Goal: Task Accomplishment & Management: Use online tool/utility

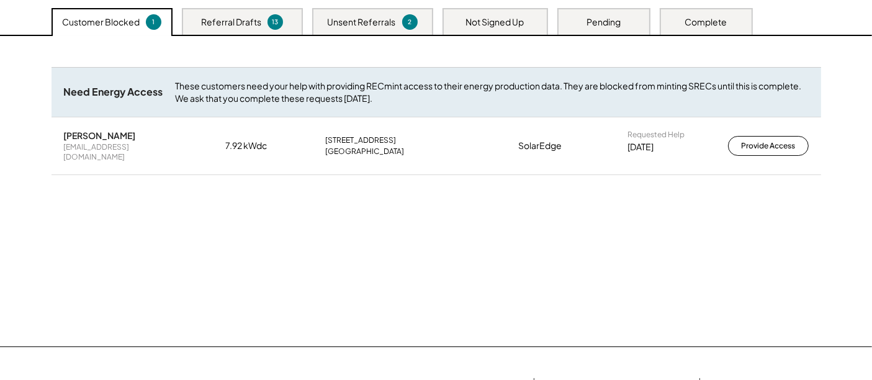
click at [485, 26] on div "Not Signed Up" at bounding box center [495, 22] width 58 height 12
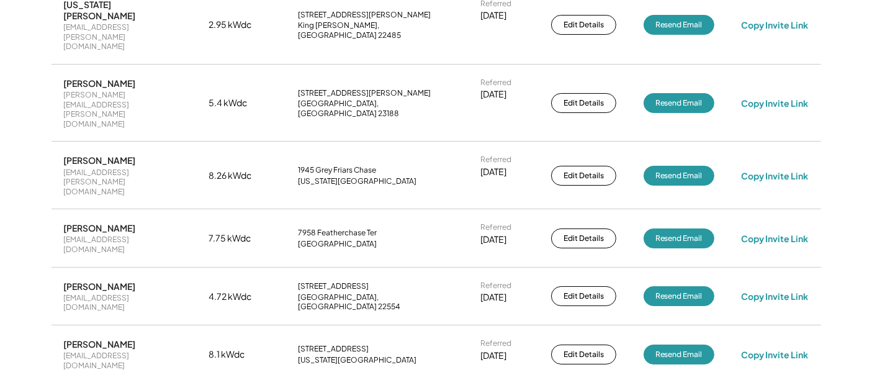
scroll to position [69, 0]
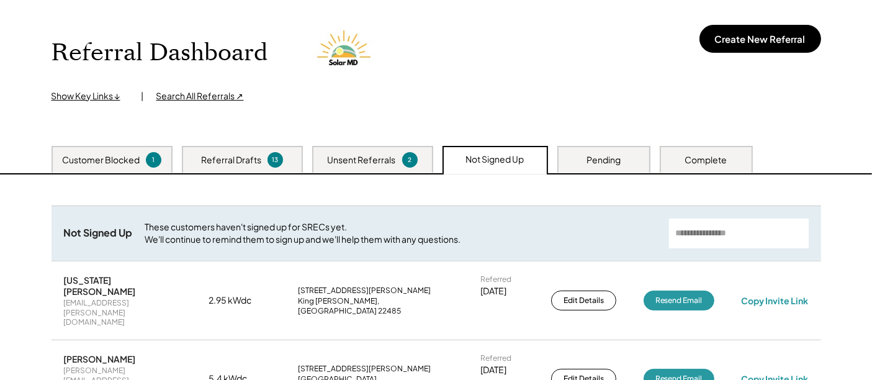
click at [588, 162] on div "Pending" at bounding box center [603, 160] width 34 height 12
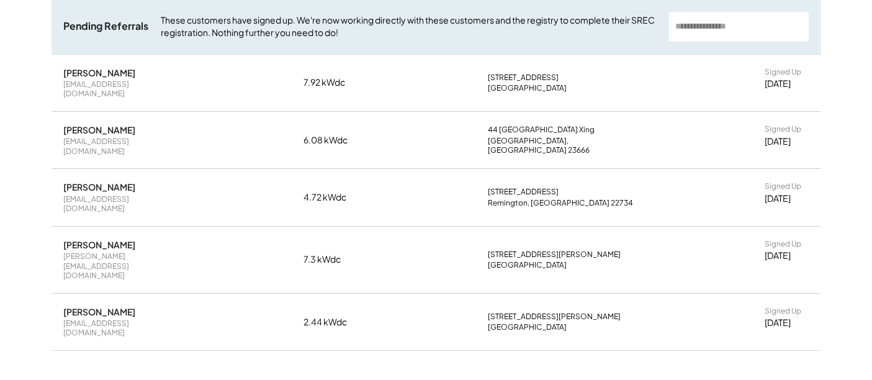
scroll to position [138, 0]
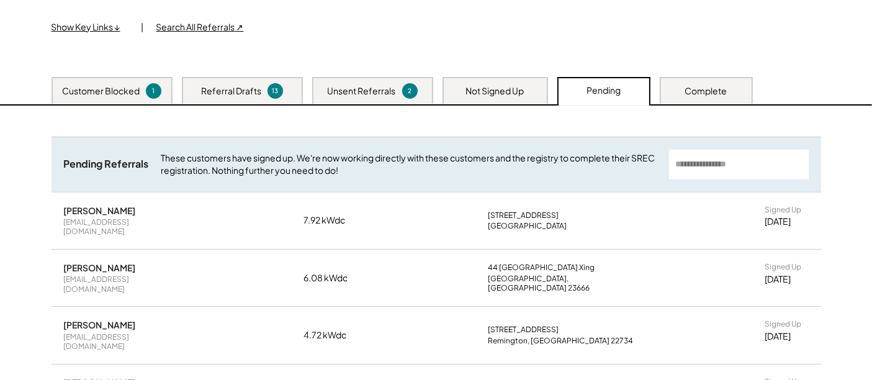
click at [348, 92] on div "Unsent Referrals" at bounding box center [362, 91] width 68 height 12
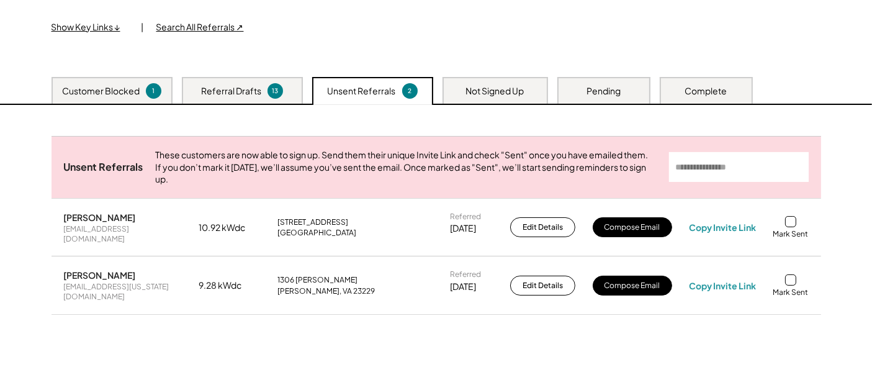
click at [495, 91] on div "Not Signed Up" at bounding box center [495, 91] width 58 height 12
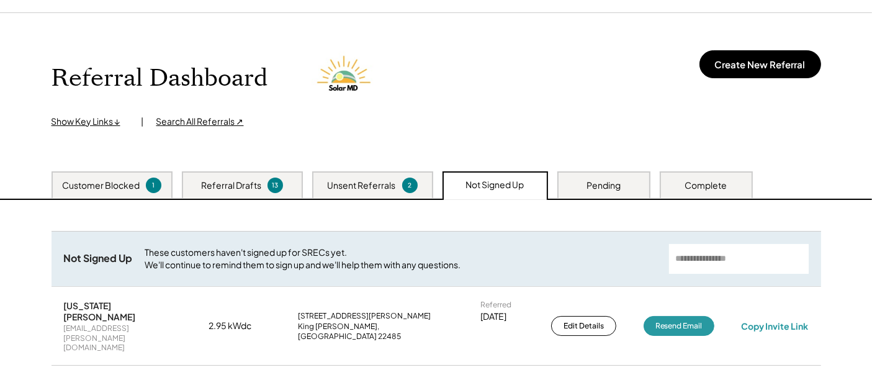
scroll to position [0, 0]
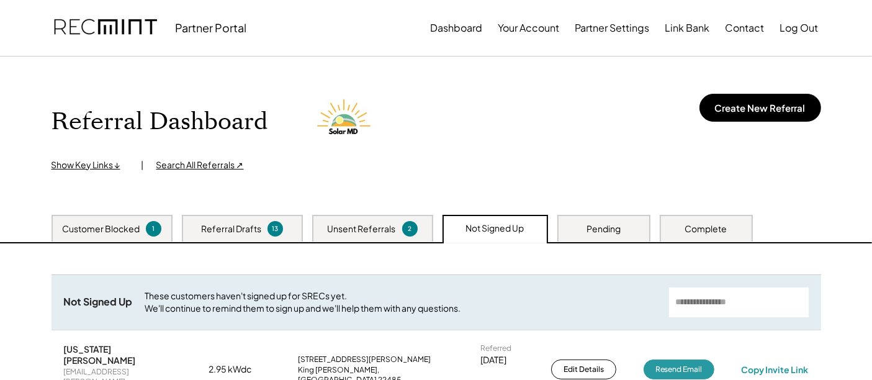
click at [214, 162] on div "Search All Referrals ↗" at bounding box center [199, 165] width 87 height 12
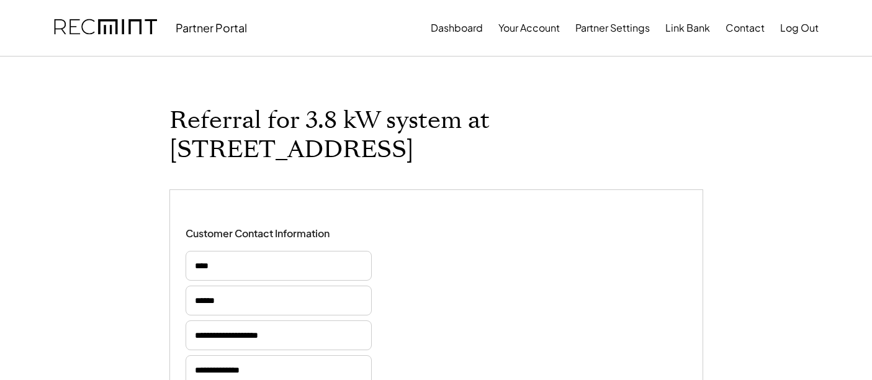
select select "**********"
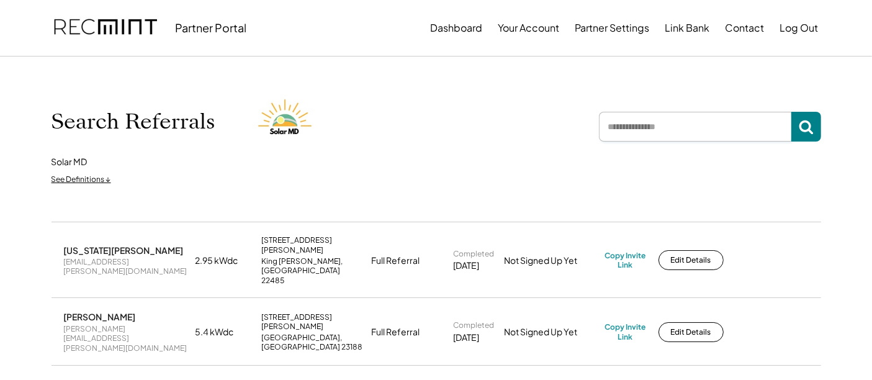
click at [692, 130] on input "input" at bounding box center [695, 127] width 192 height 30
type input "*"
type input "*******"
